Goal: Task Accomplishment & Management: Use online tool/utility

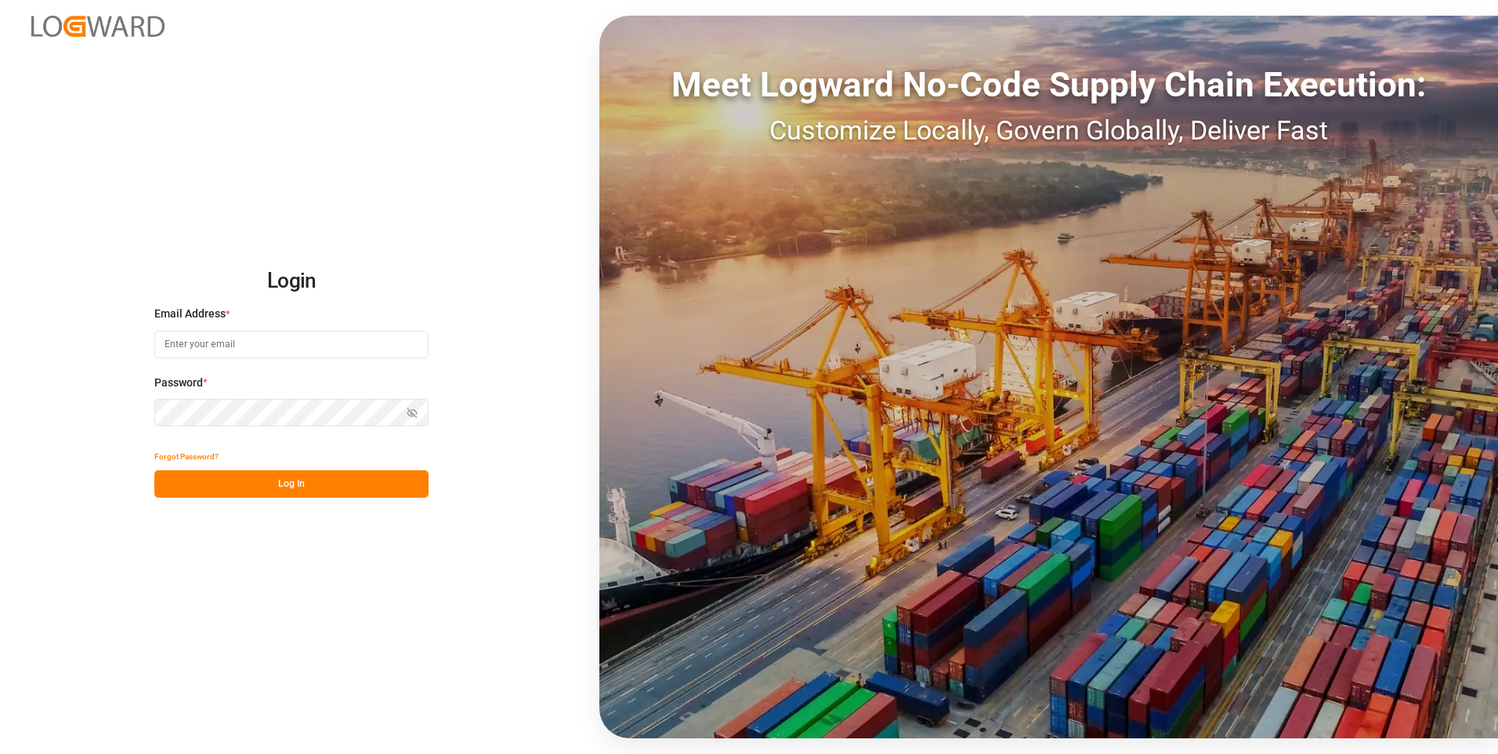
type input "[EMAIL_ADDRESS][DOMAIN_NAME]"
click at [318, 484] on button "Log In" at bounding box center [291, 483] width 274 height 27
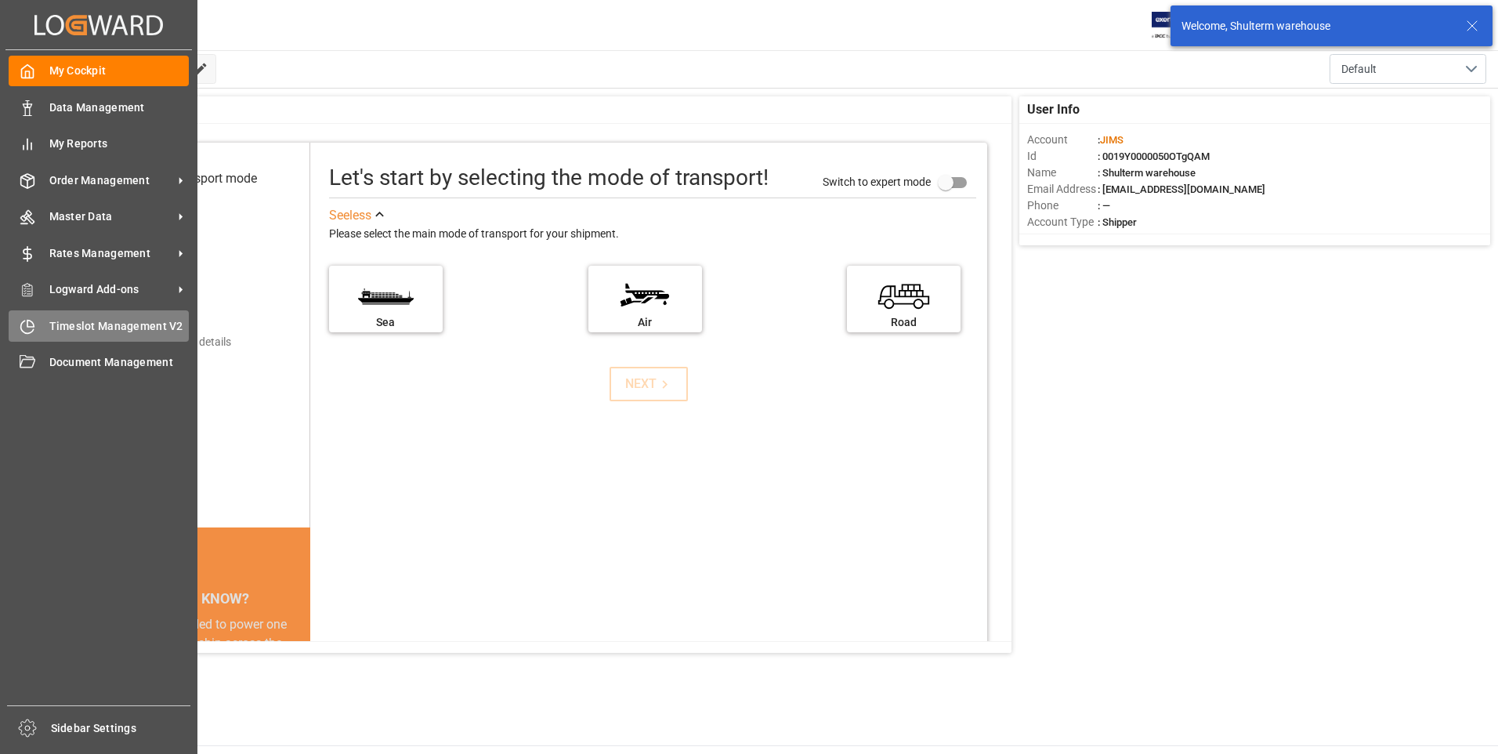
click at [80, 326] on span "Timeslot Management V2" at bounding box center [119, 326] width 140 height 16
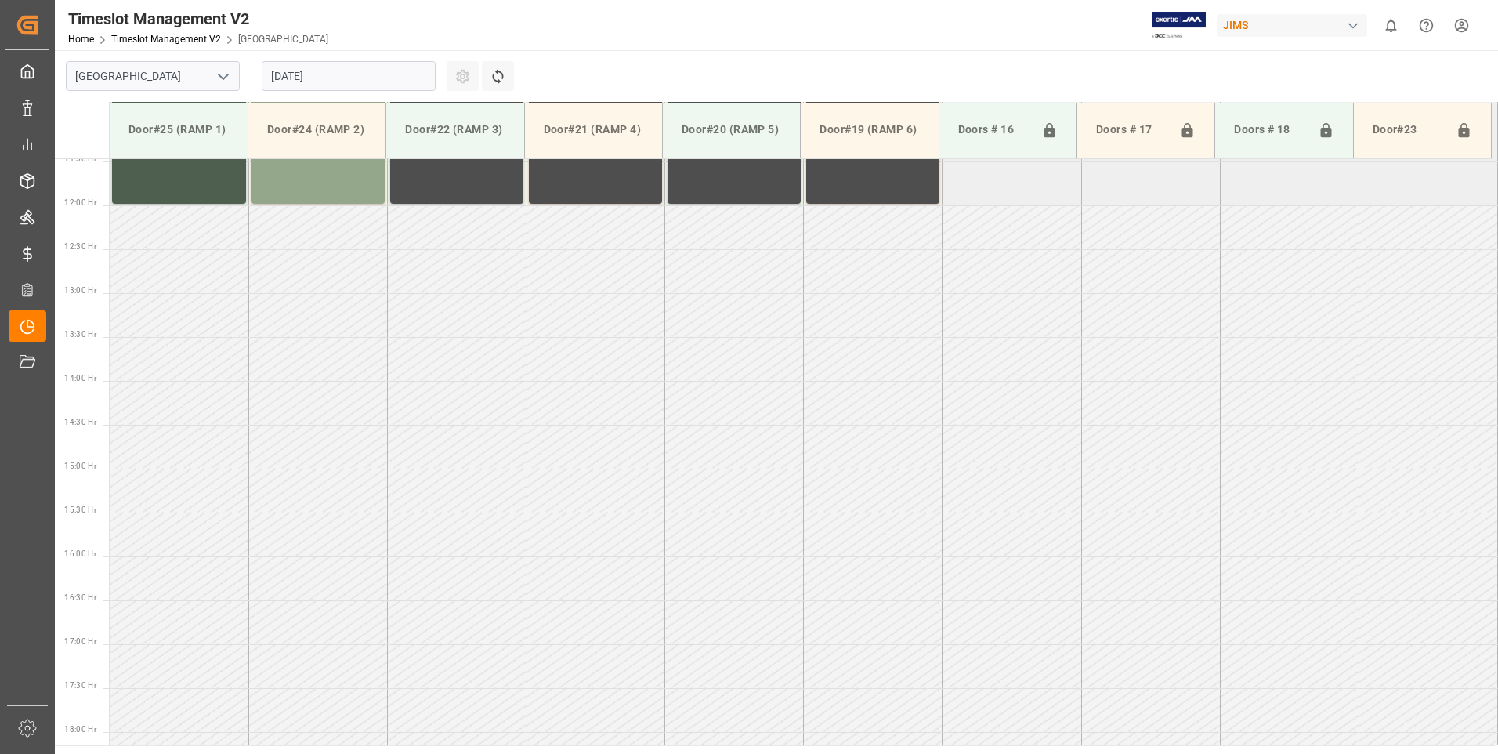
scroll to position [1219, 0]
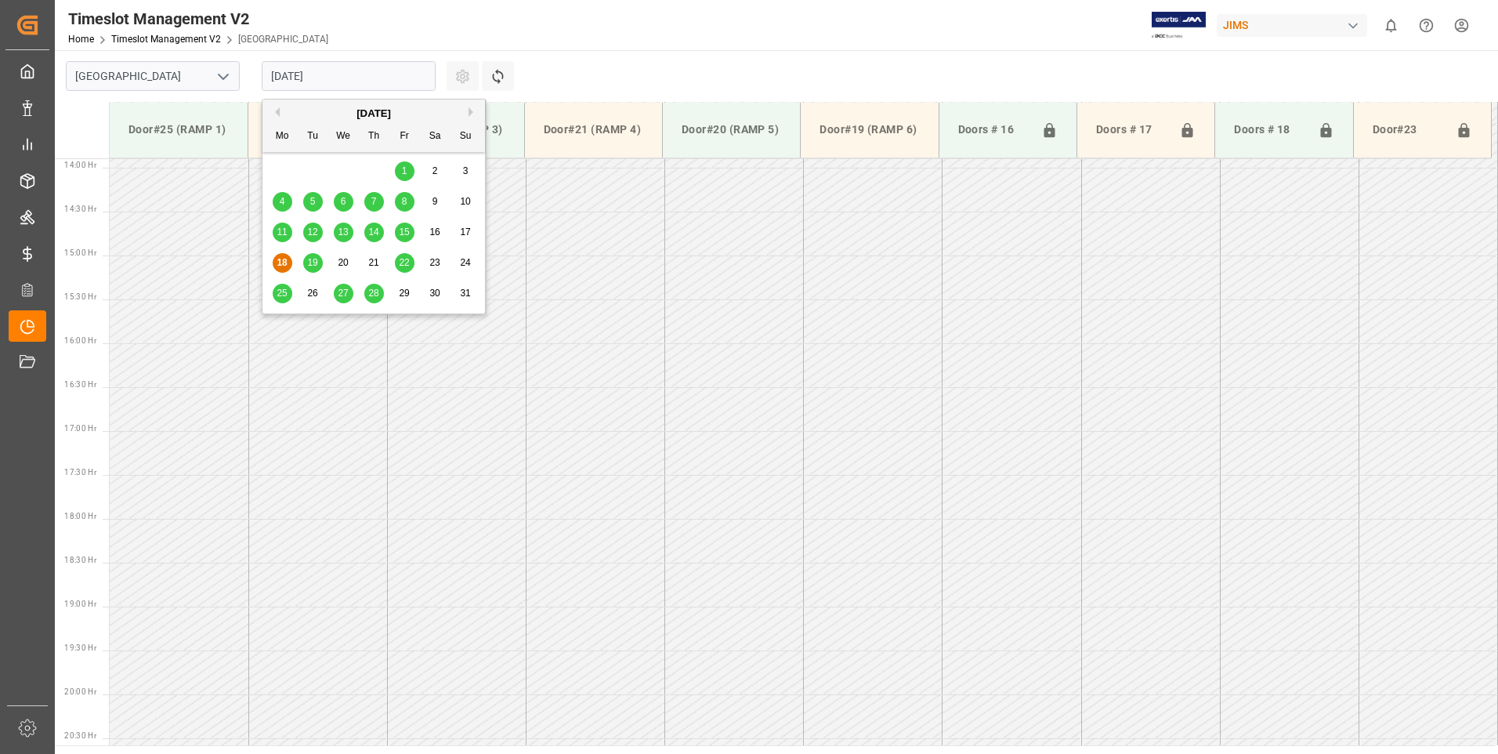
click at [418, 74] on input "18.08.2025" at bounding box center [349, 76] width 174 height 30
click at [315, 259] on span "19" at bounding box center [312, 262] width 10 height 11
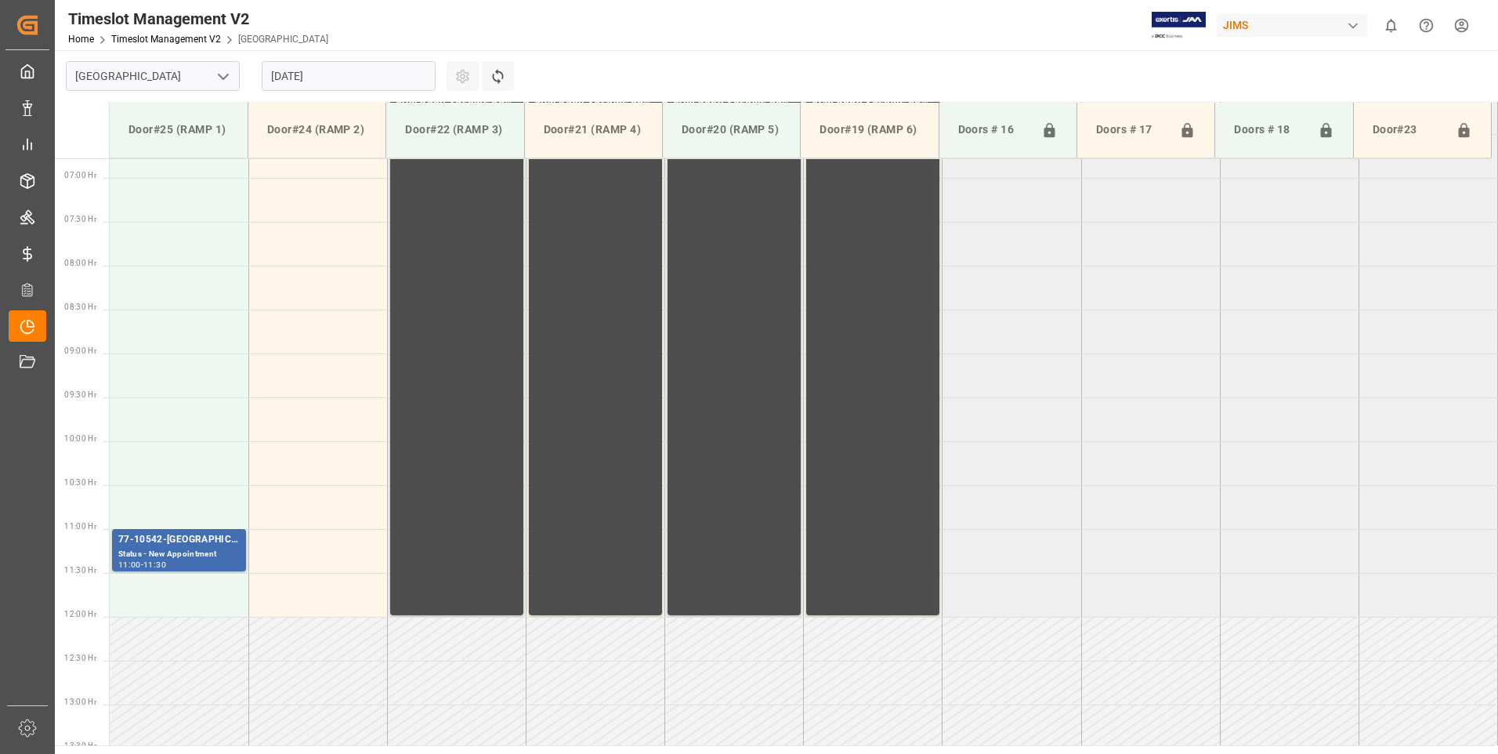
scroll to position [592, 0]
click at [190, 473] on td at bounding box center [179, 466] width 139 height 44
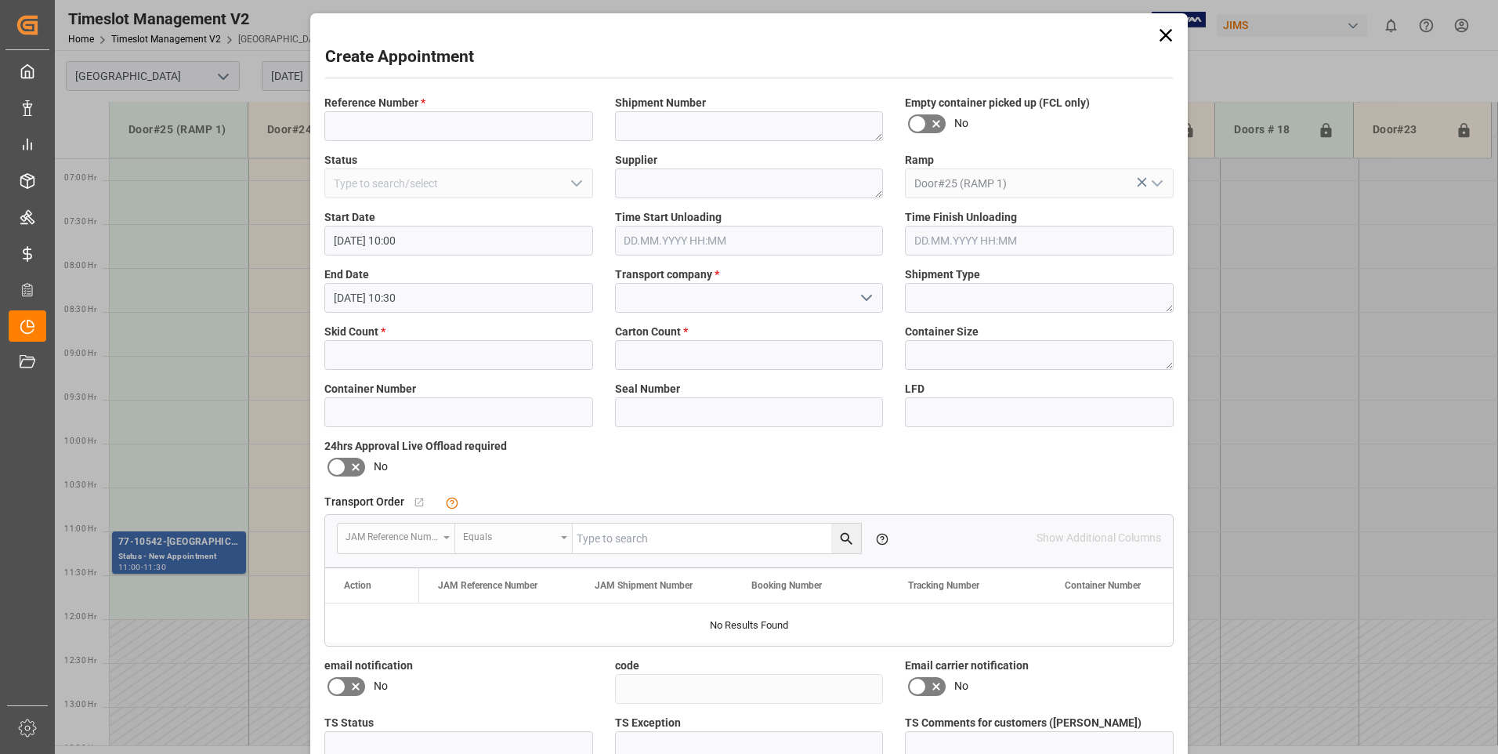
type input "19.08.2025 10:00"
type input "19.08.2025 10:30"
click at [385, 118] on input at bounding box center [458, 126] width 269 height 30
type input "77-9526-cn"
click at [864, 296] on icon "open menu" at bounding box center [866, 297] width 19 height 19
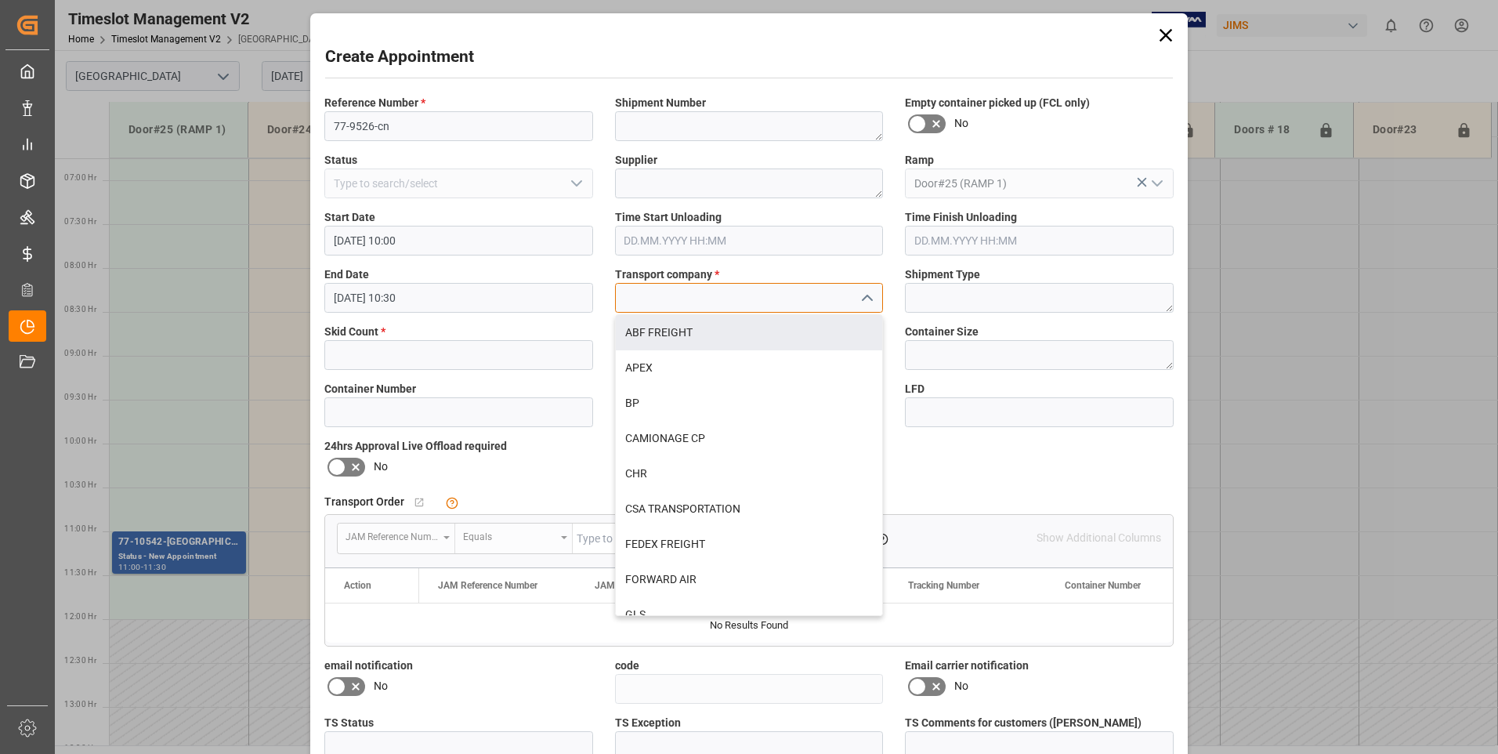
click at [640, 295] on input at bounding box center [749, 298] width 269 height 30
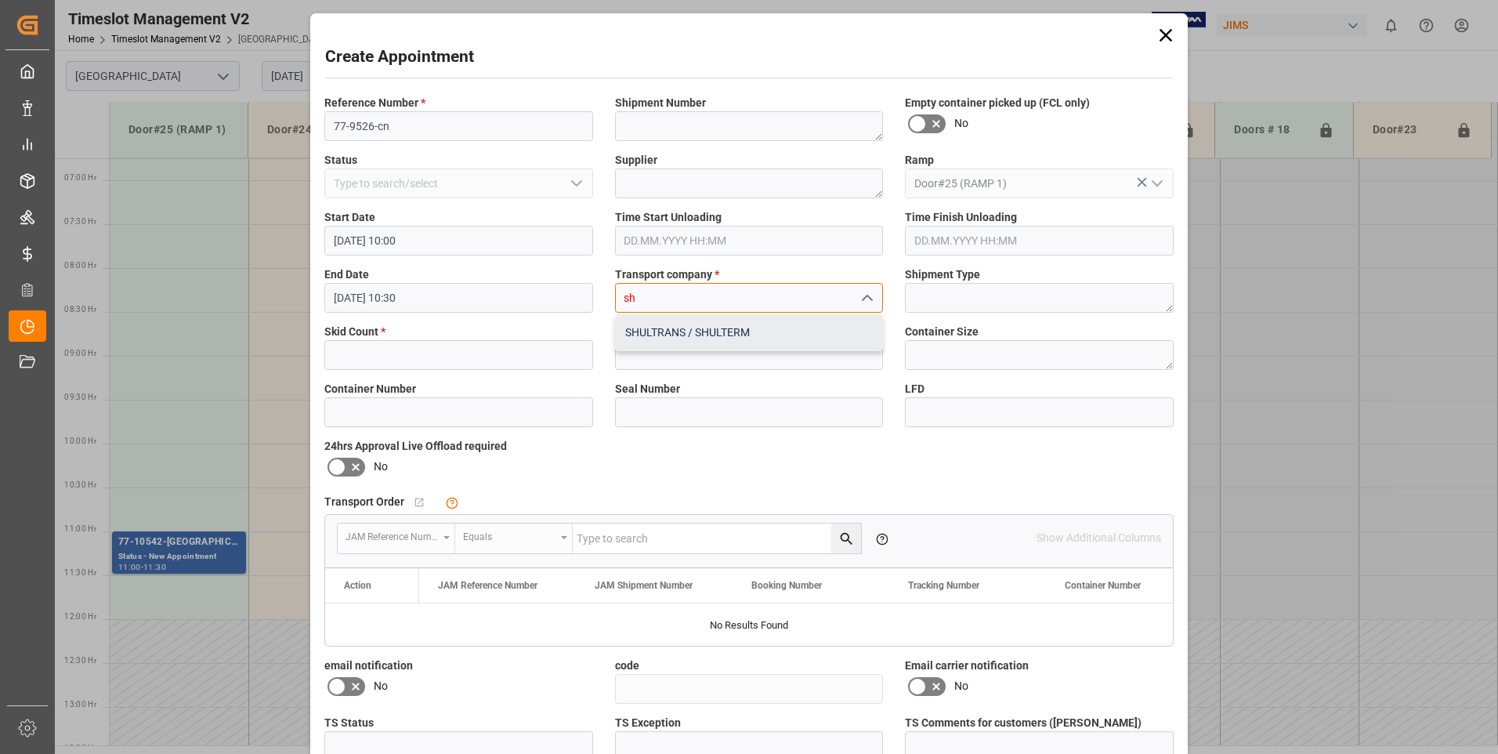
click at [669, 326] on div "SHULTRANS / SHULTERM" at bounding box center [749, 332] width 267 height 35
type input "SHULTRANS / SHULTERM"
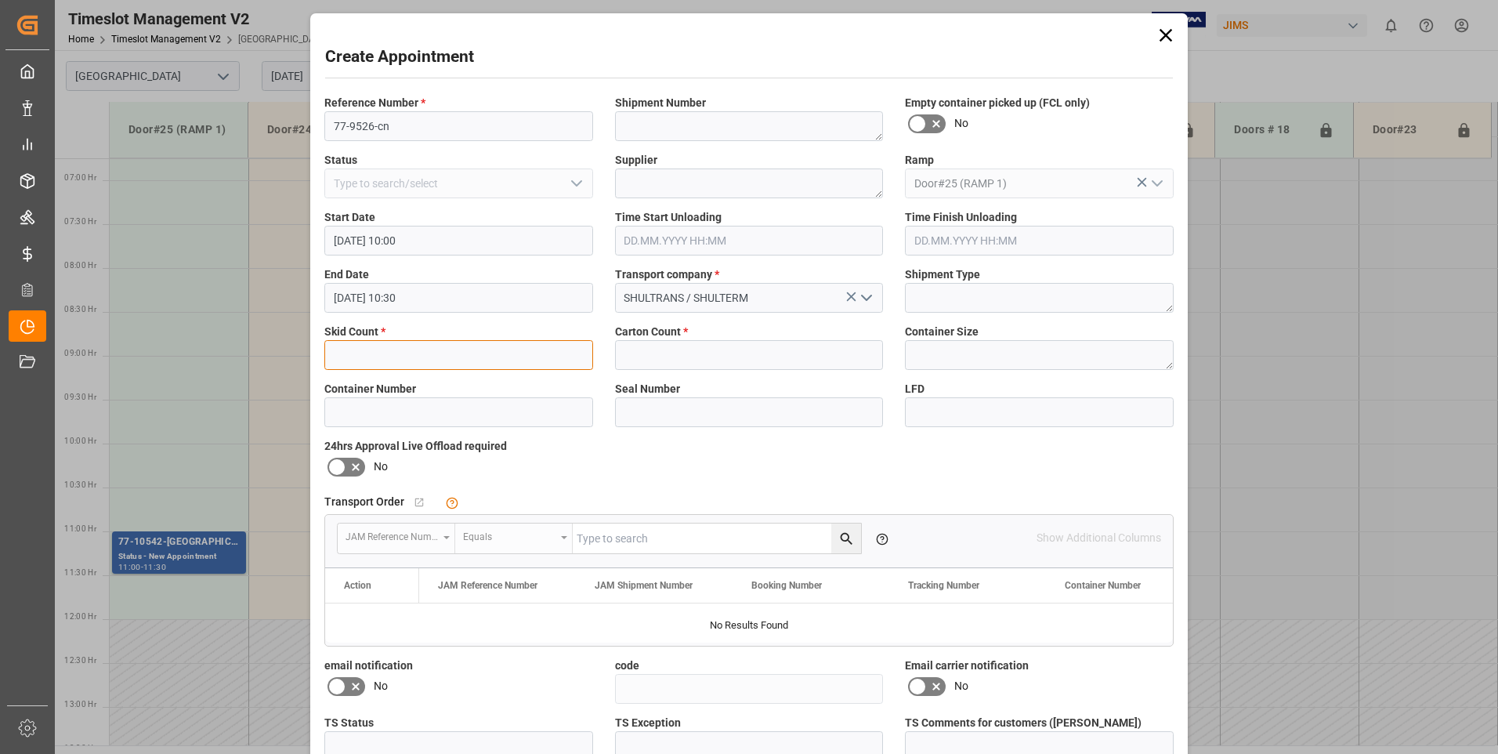
click at [386, 354] on input "text" at bounding box center [458, 355] width 269 height 30
type input "1"
click at [658, 352] on input "text" at bounding box center [749, 355] width 269 height 30
type input "27"
click at [983, 360] on textarea at bounding box center [1039, 355] width 269 height 30
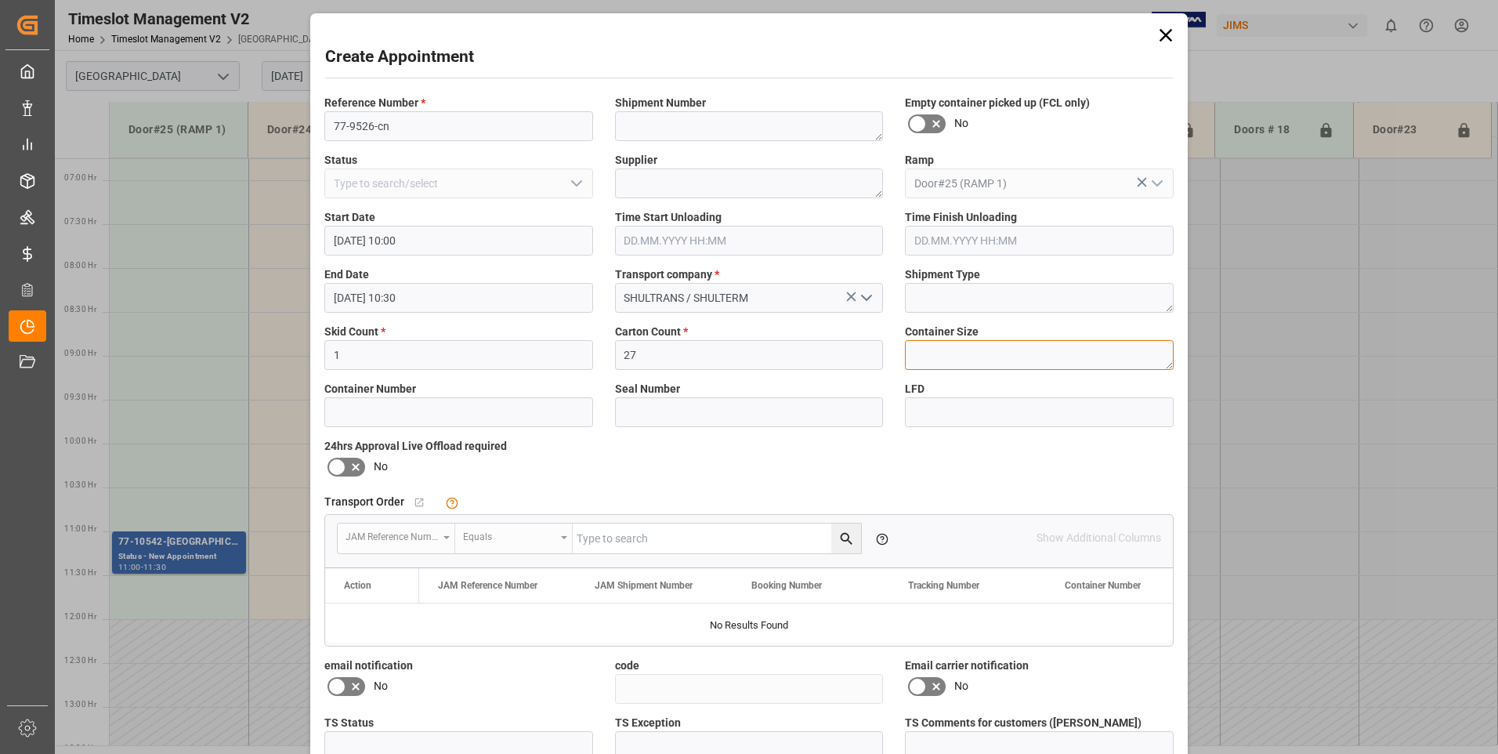
scroll to position [78, 0]
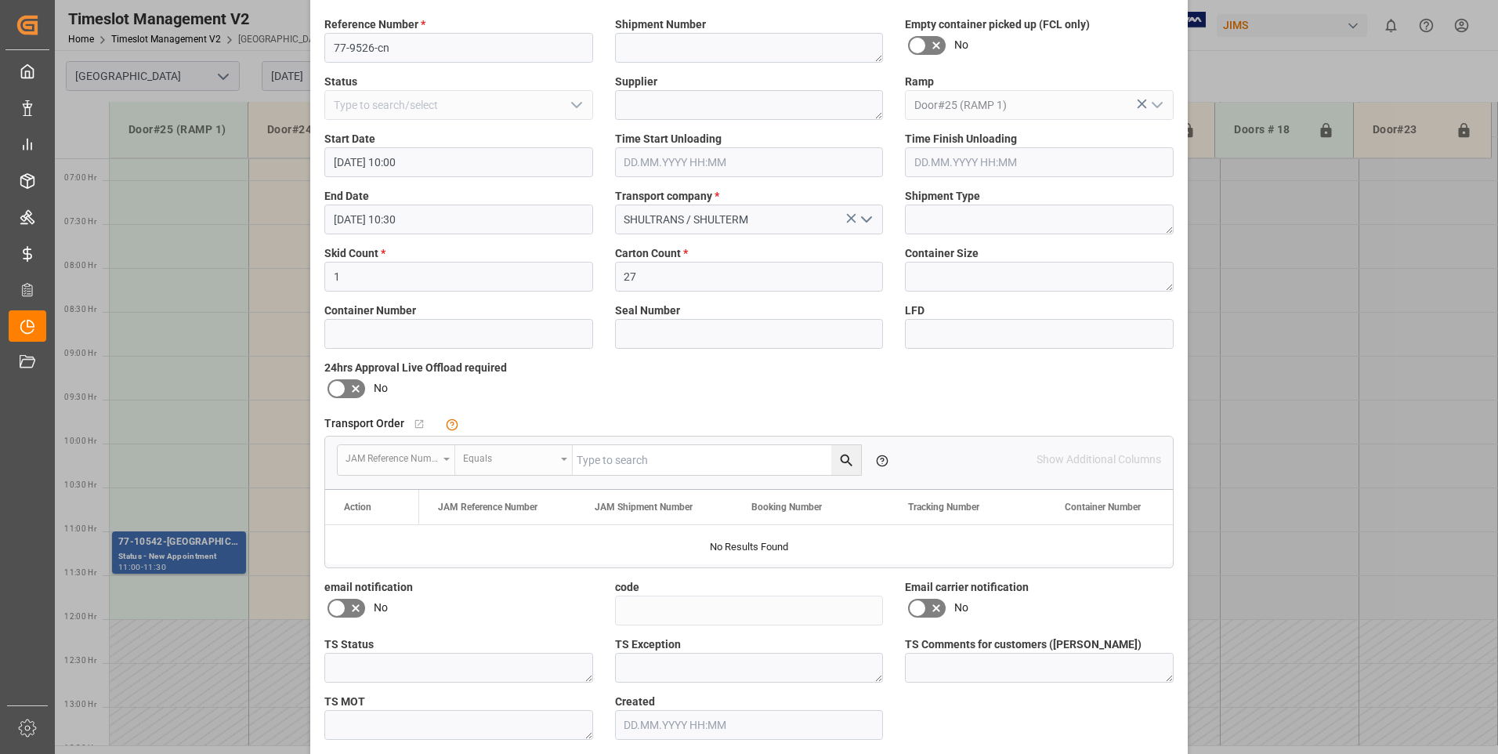
click at [959, 603] on span "No" at bounding box center [961, 607] width 14 height 16
click at [932, 608] on icon at bounding box center [936, 608] width 19 height 19
click at [0, 0] on input "checkbox" at bounding box center [0, 0] width 0 height 0
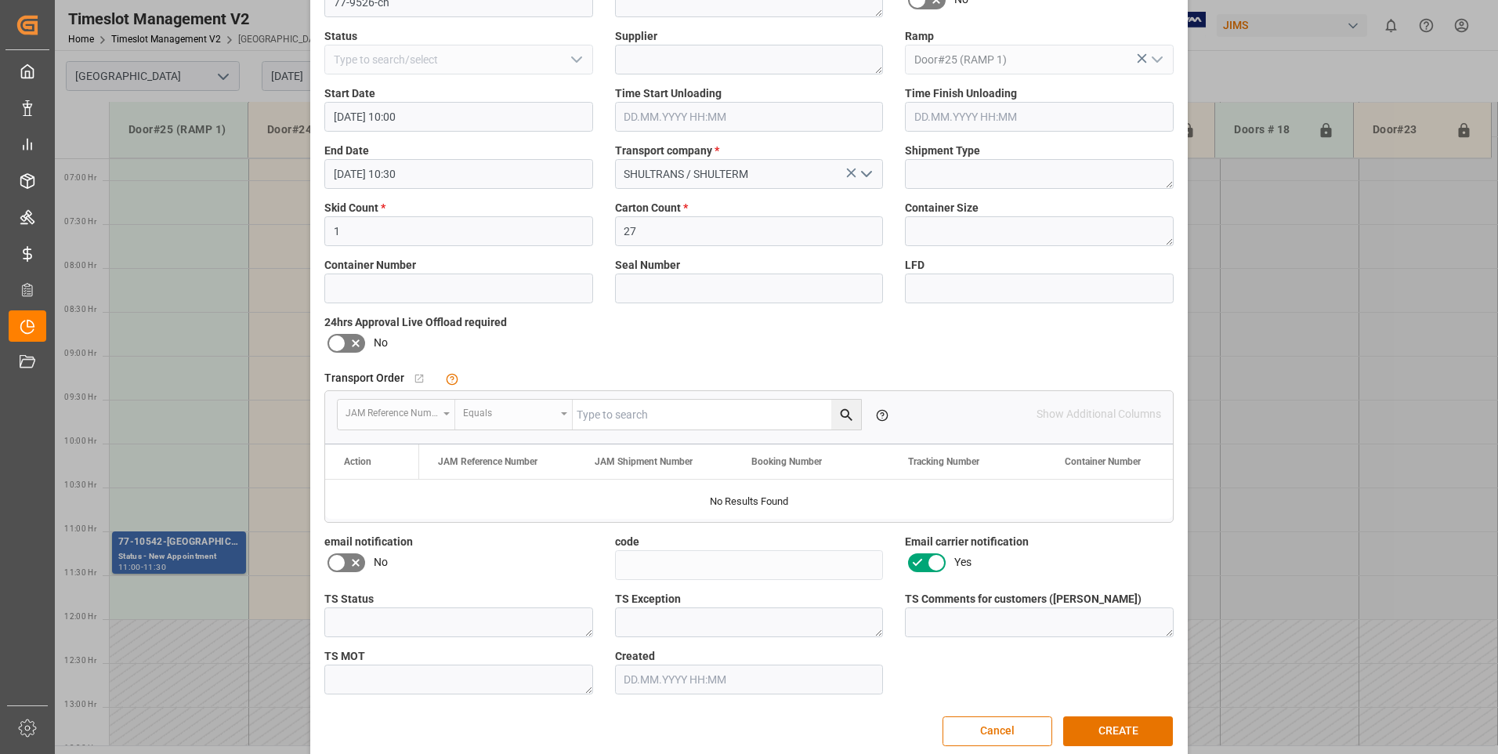
scroll to position [144, 0]
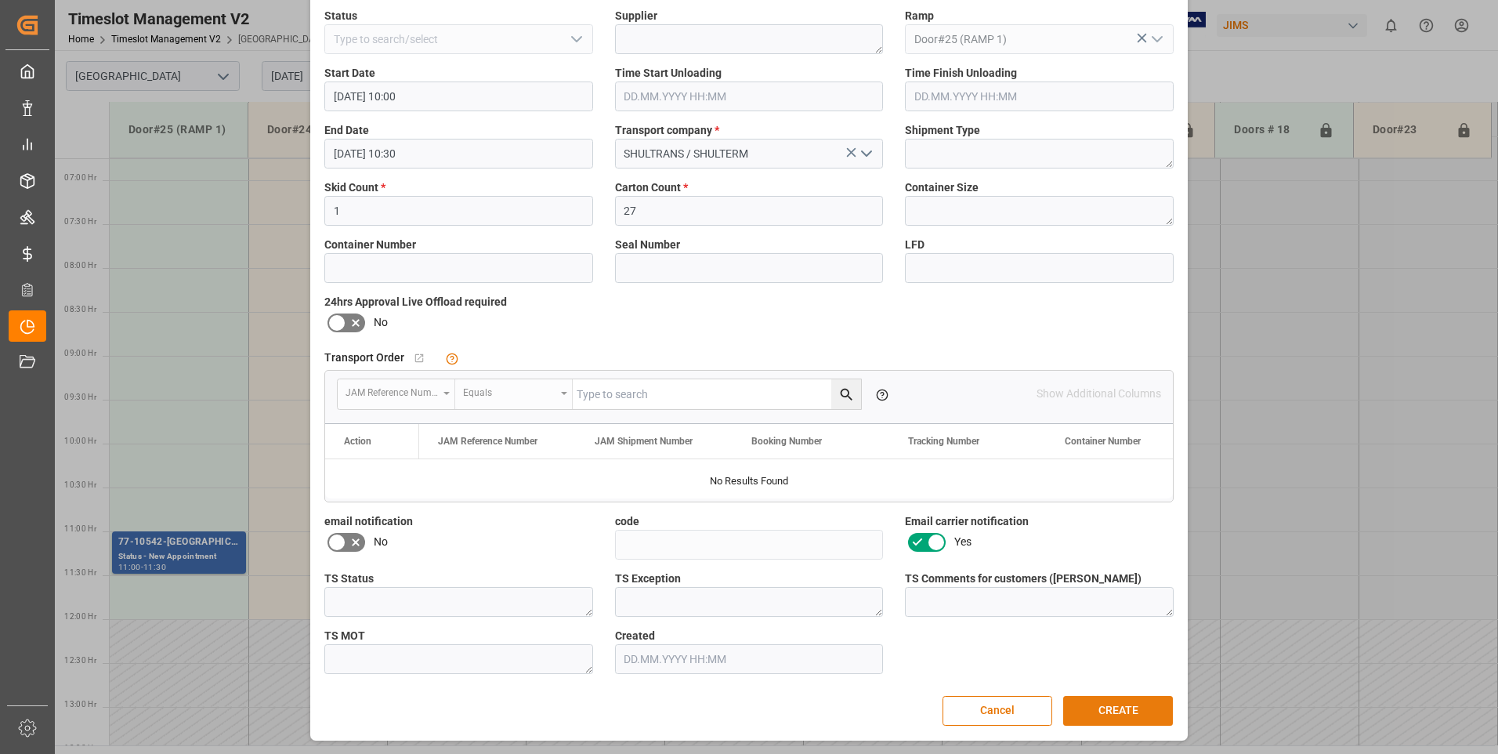
click at [1122, 704] on button "CREATE" at bounding box center [1118, 711] width 110 height 30
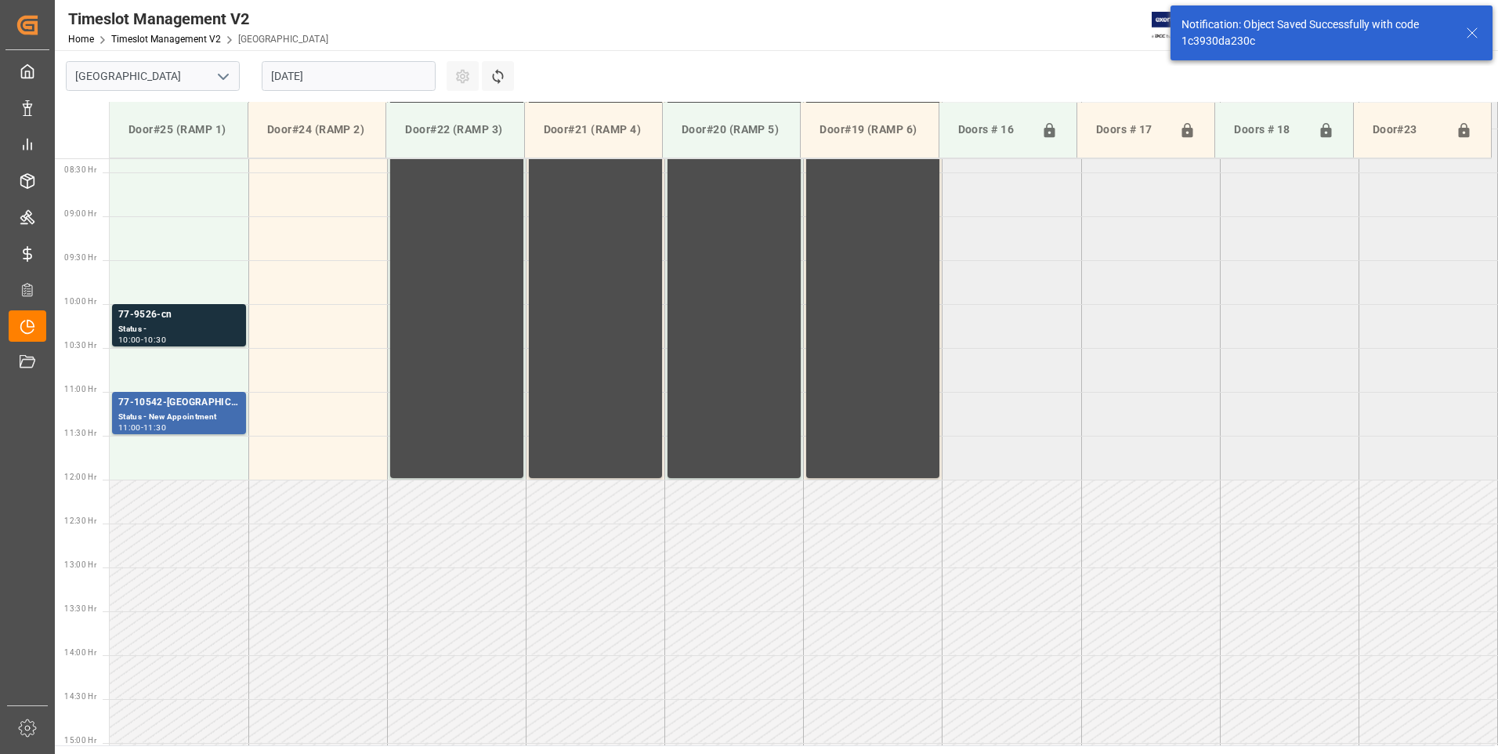
scroll to position [780, 0]
